Goal: Navigation & Orientation: Find specific page/section

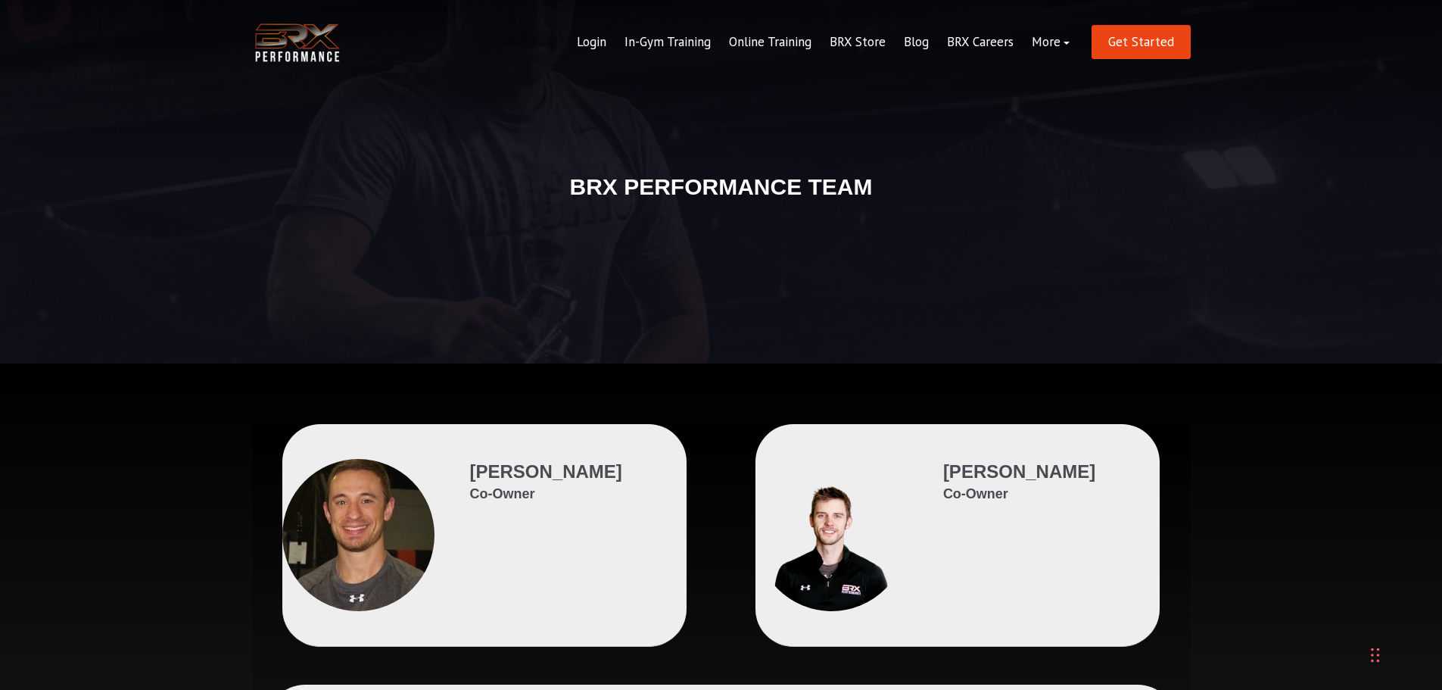
drag, startPoint x: 1227, startPoint y: 553, endPoint x: 1218, endPoint y: 152, distance: 401.3
click at [692, 40] on link "In-Gym Training" at bounding box center [667, 42] width 104 height 36
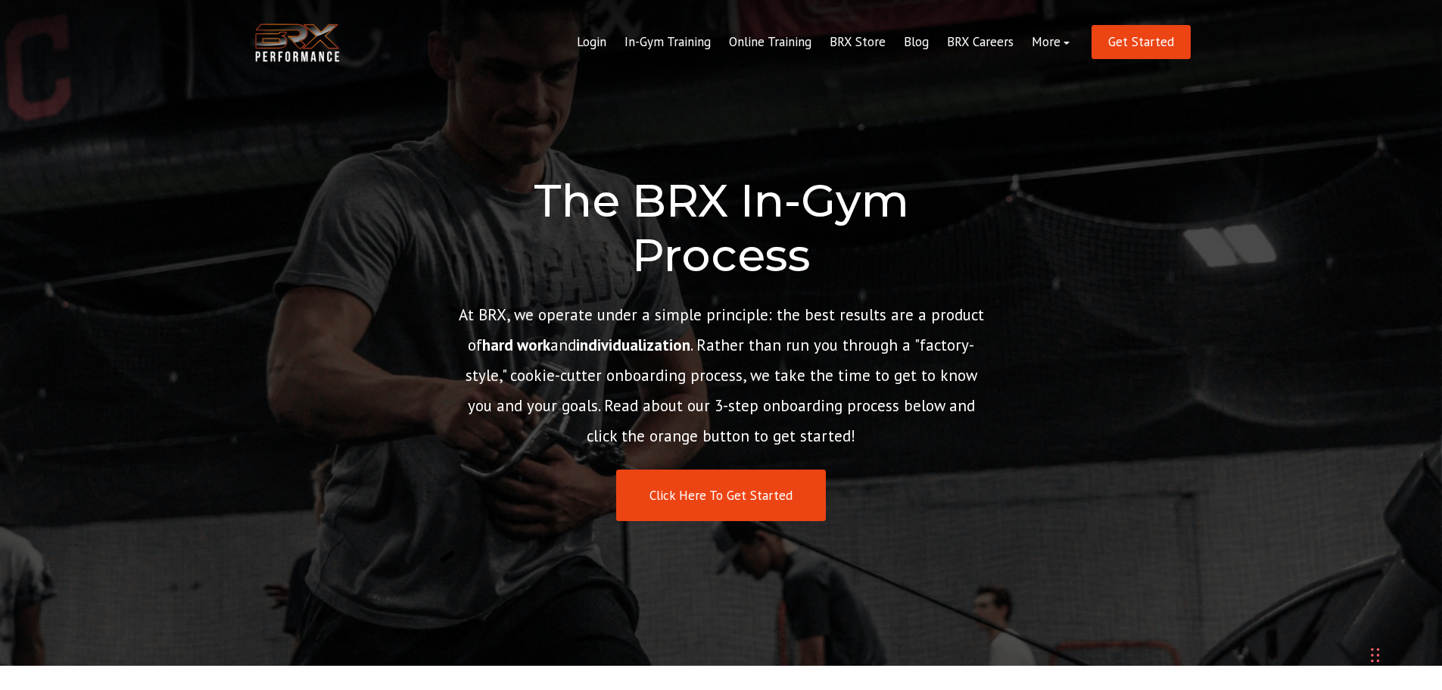
drag, startPoint x: 267, startPoint y: 470, endPoint x: 455, endPoint y: -76, distance: 577.2
click at [672, 40] on link "In-Gym Training" at bounding box center [667, 42] width 104 height 36
click at [812, 39] on link "Online Training" at bounding box center [770, 42] width 101 height 36
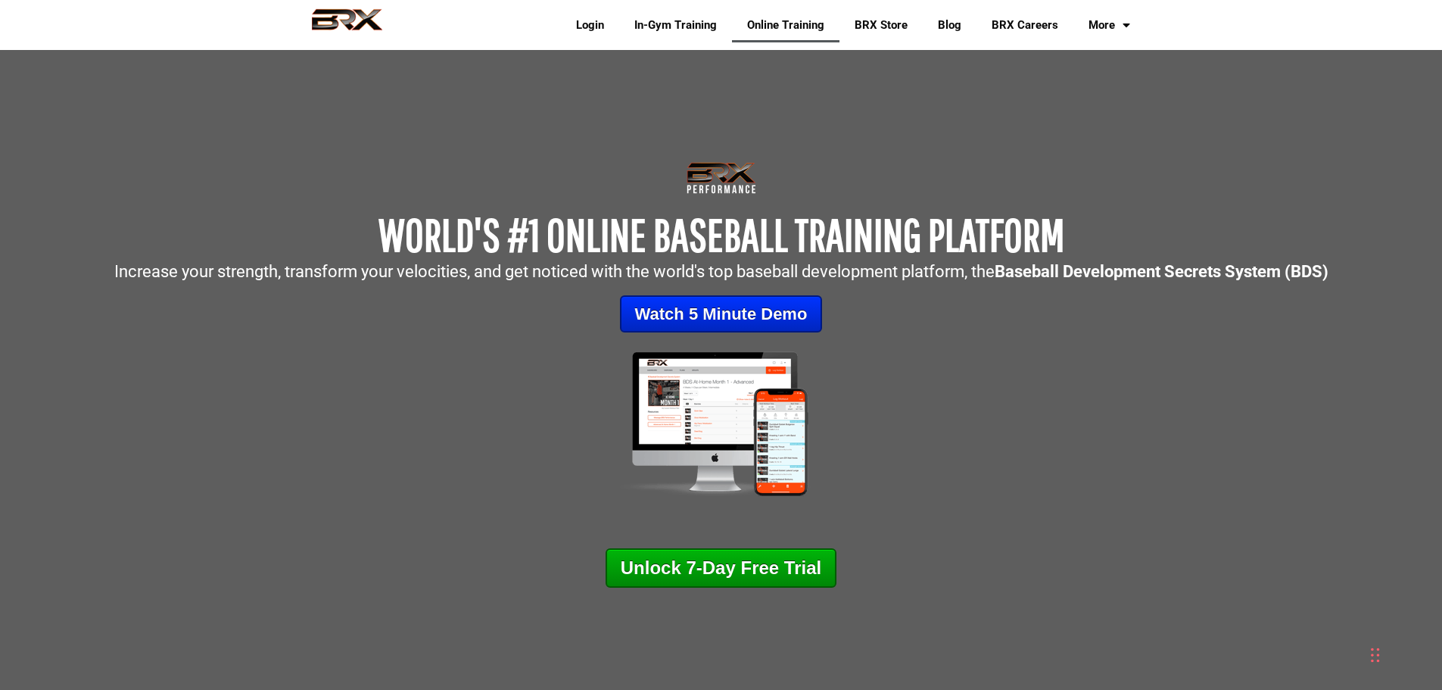
drag, startPoint x: 880, startPoint y: 394, endPoint x: 1020, endPoint y: -92, distance: 504.9
click at [1032, 27] on link "BRX Careers" at bounding box center [1025, 25] width 97 height 35
